Goal: Task Accomplishment & Management: Use online tool/utility

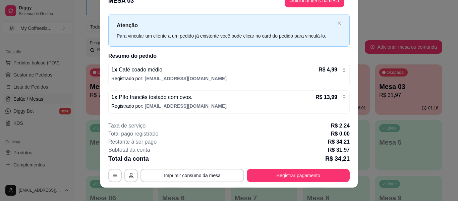
scroll to position [20, 0]
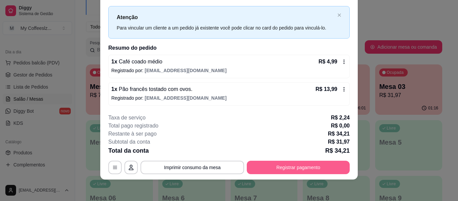
click at [286, 165] on button "Registrar pagamento" at bounding box center [298, 167] width 103 height 13
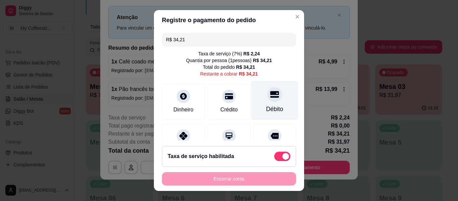
click at [267, 96] on div at bounding box center [274, 94] width 15 height 15
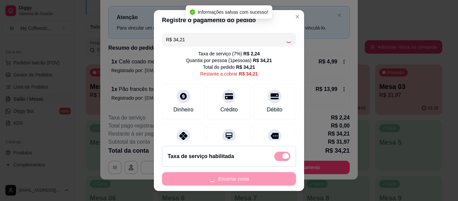
type input "R$ 0,00"
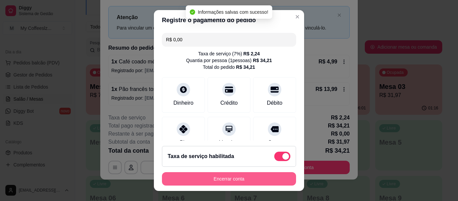
click at [234, 180] on button "Encerrar conta" at bounding box center [229, 178] width 134 height 13
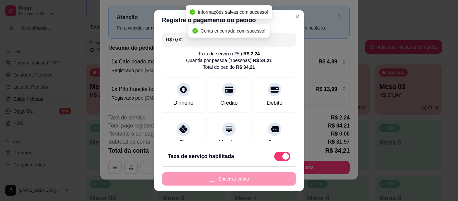
scroll to position [0, 0]
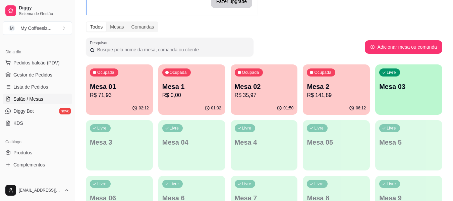
click at [186, 102] on div "01:02" at bounding box center [191, 108] width 67 height 13
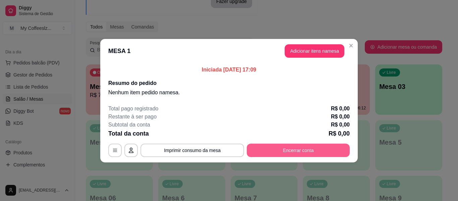
click at [293, 150] on button "Encerrar conta" at bounding box center [298, 150] width 103 height 13
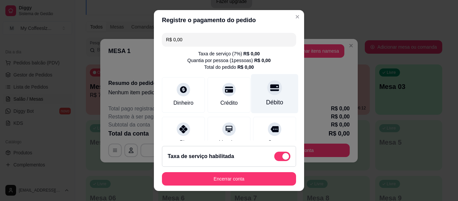
click at [269, 93] on div at bounding box center [274, 87] width 15 height 15
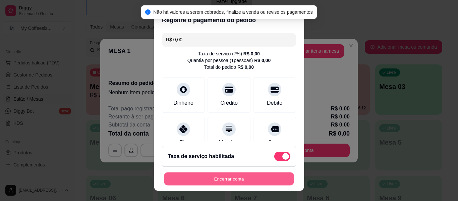
click at [238, 175] on button "Encerrar conta" at bounding box center [229, 178] width 130 height 13
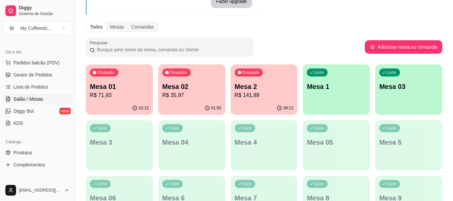
click at [180, 101] on div "Ocupada Mesa 02 R$ 35,97" at bounding box center [191, 82] width 67 height 37
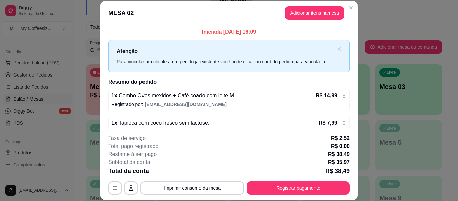
scroll to position [41, 0]
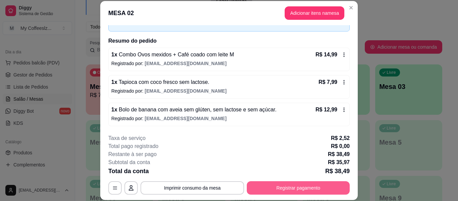
click at [265, 187] on button "Registrar pagamento" at bounding box center [298, 187] width 103 height 13
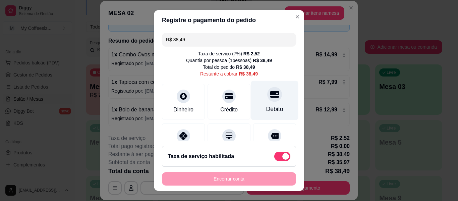
click at [272, 97] on div "Débito" at bounding box center [274, 100] width 47 height 39
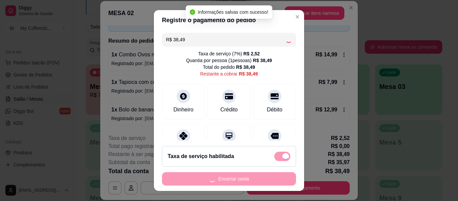
type input "R$ 0,00"
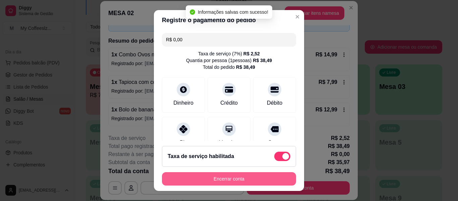
click at [204, 180] on button "Encerrar conta" at bounding box center [229, 178] width 134 height 13
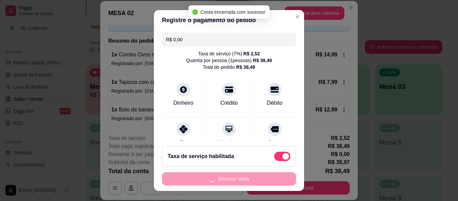
scroll to position [0, 0]
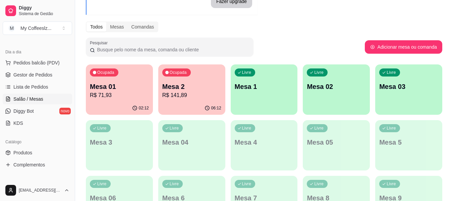
click at [276, 91] on p "Mesa 1" at bounding box center [264, 86] width 59 height 9
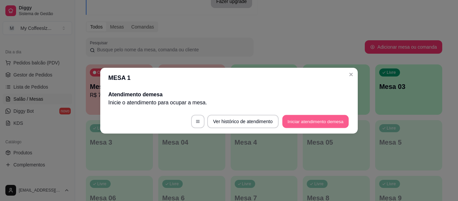
click at [314, 118] on button "Iniciar atendimento de mesa" at bounding box center [316, 121] width 66 height 13
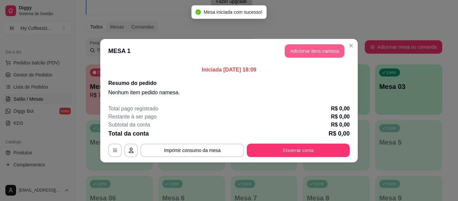
click at [308, 49] on button "Adicionar itens na mesa" at bounding box center [315, 50] width 60 height 13
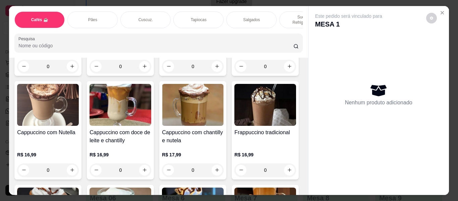
scroll to position [671, 0]
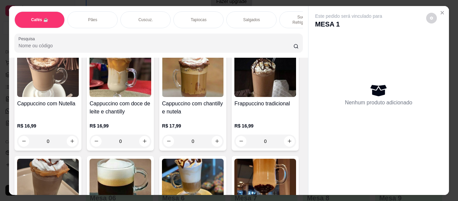
type input "1"
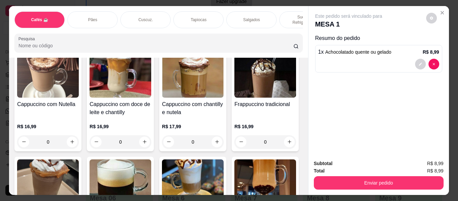
click at [282, 12] on div "Sucos e Refrigerantes" at bounding box center [304, 19] width 50 height 17
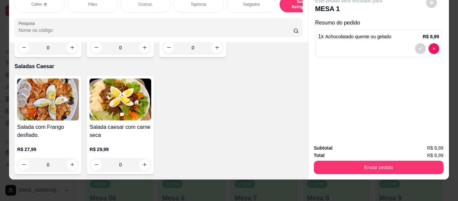
scroll to position [4103, 0]
type input "1"
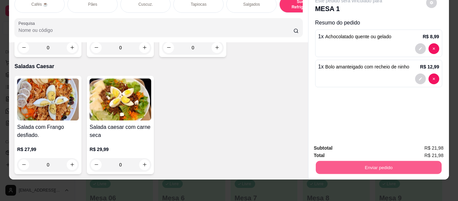
click at [336, 162] on button "Enviar pedido" at bounding box center [379, 167] width 126 height 13
click at [422, 143] on button "Enviar pedido" at bounding box center [426, 146] width 38 height 13
